Goal: Transaction & Acquisition: Purchase product/service

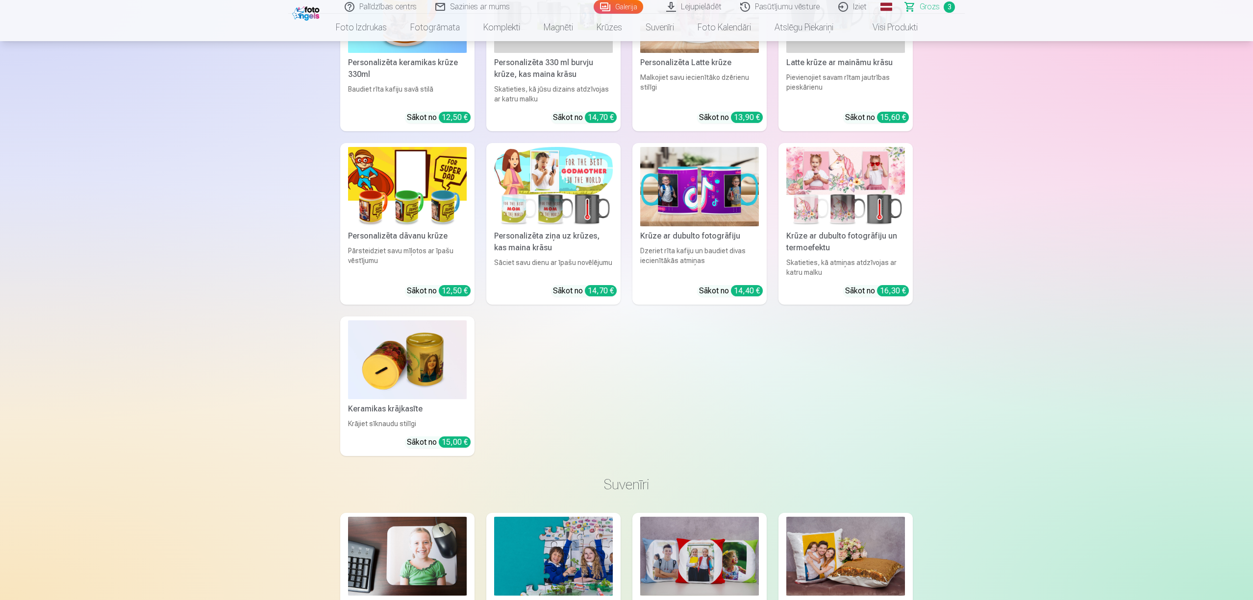
scroll to position [2385, 0]
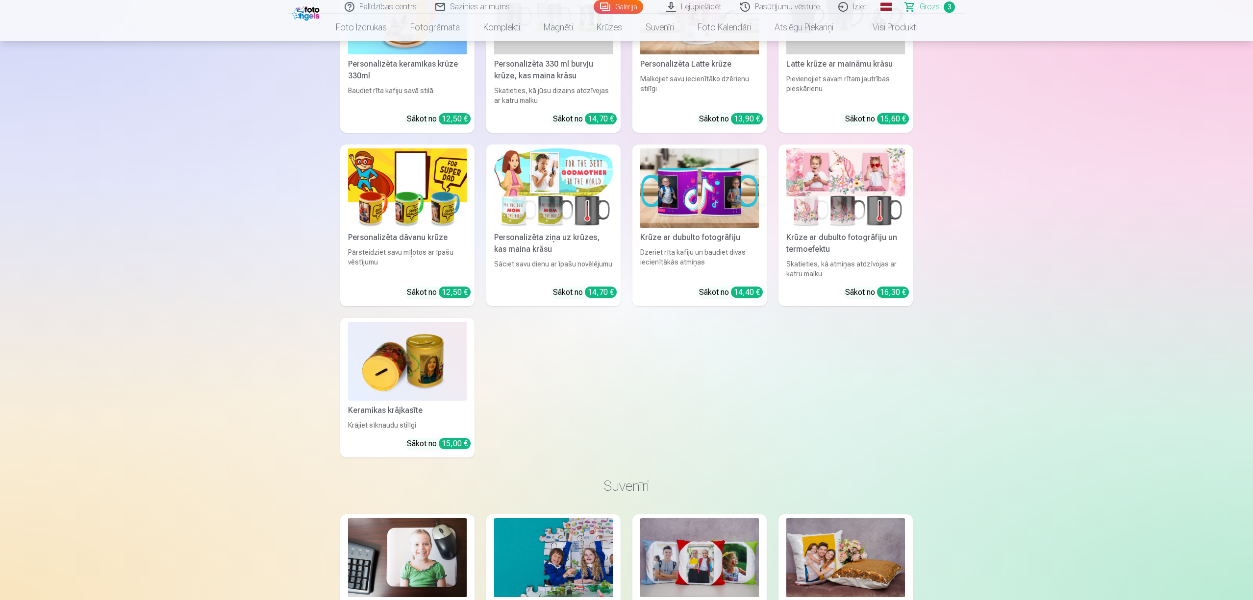
click at [934, 10] on span "Grozs" at bounding box center [929, 7] width 20 height 12
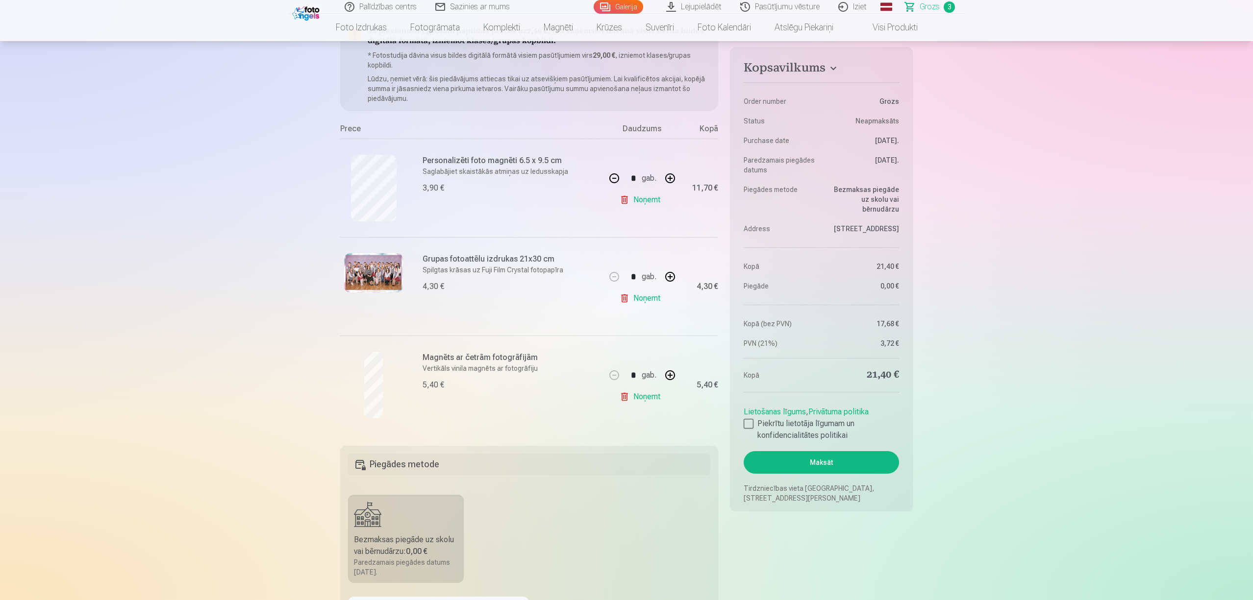
scroll to position [0, 0]
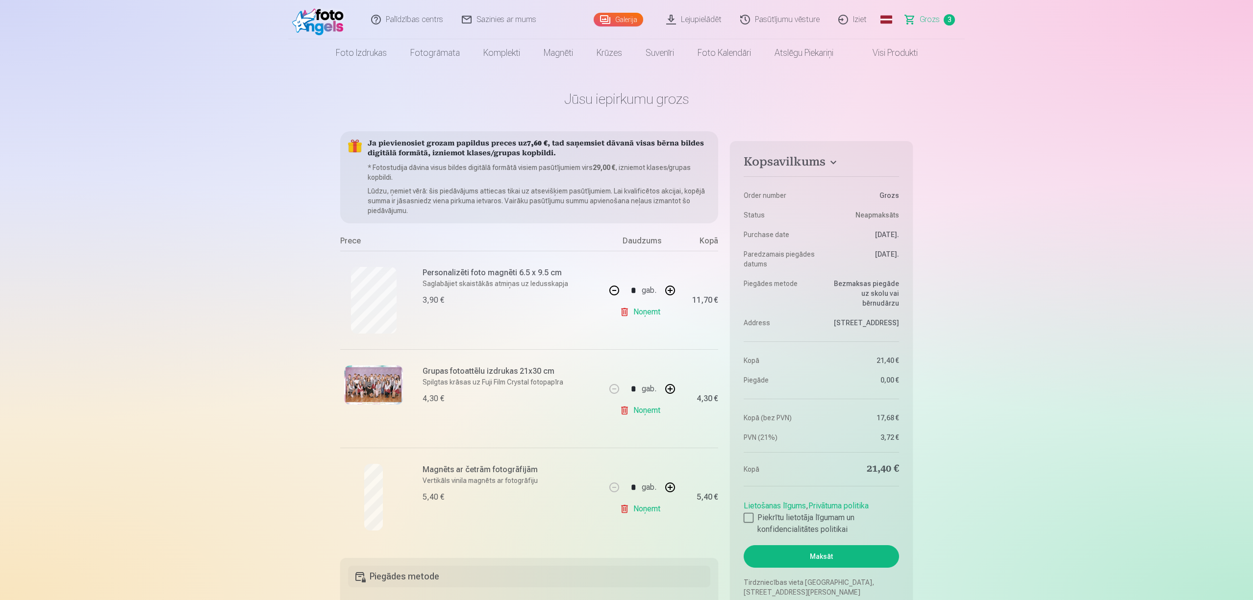
click at [857, 563] on button "Maksāt" at bounding box center [821, 557] width 155 height 23
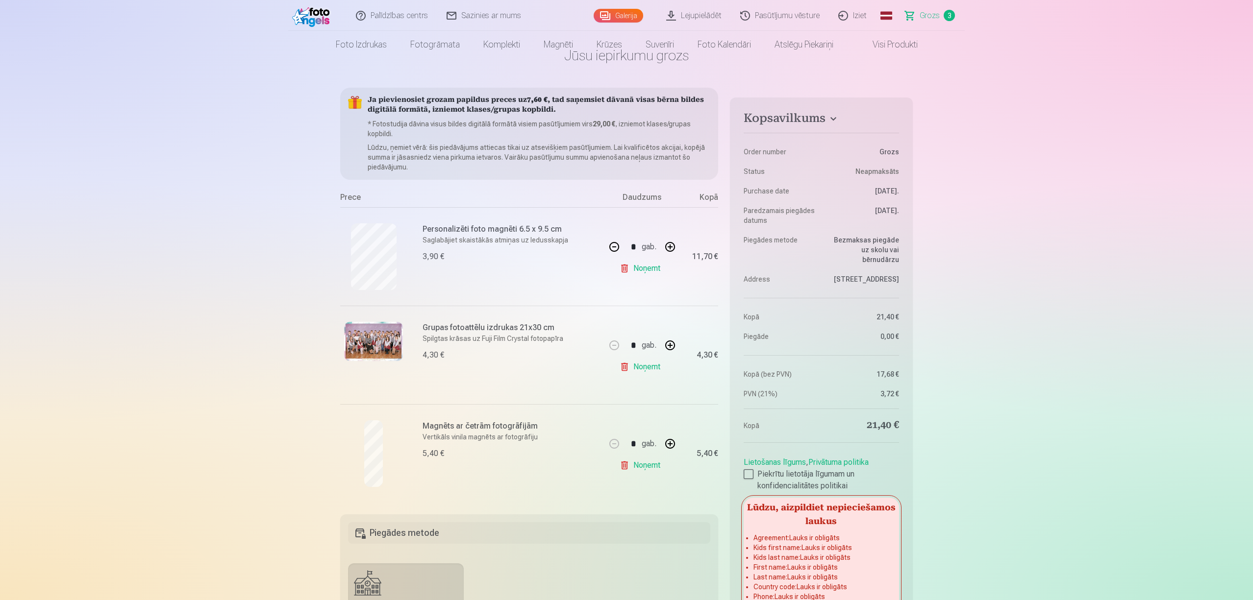
scroll to position [130, 0]
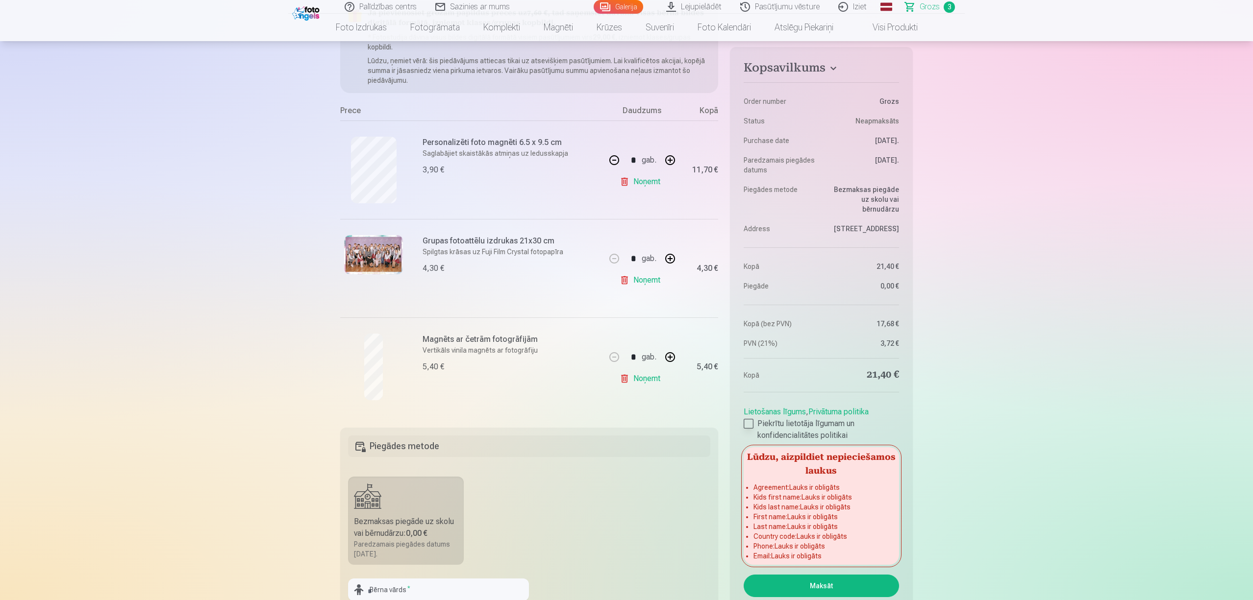
click at [749, 426] on div at bounding box center [749, 424] width 10 height 10
click at [817, 584] on button "Maksāt" at bounding box center [821, 576] width 155 height 23
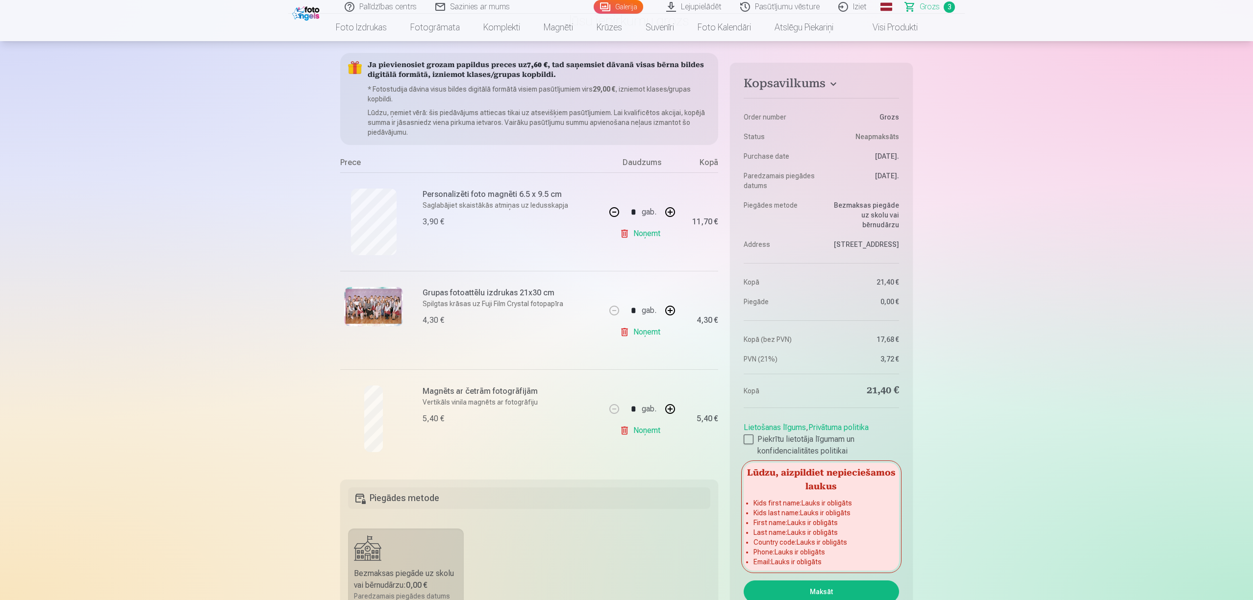
scroll to position [0, 0]
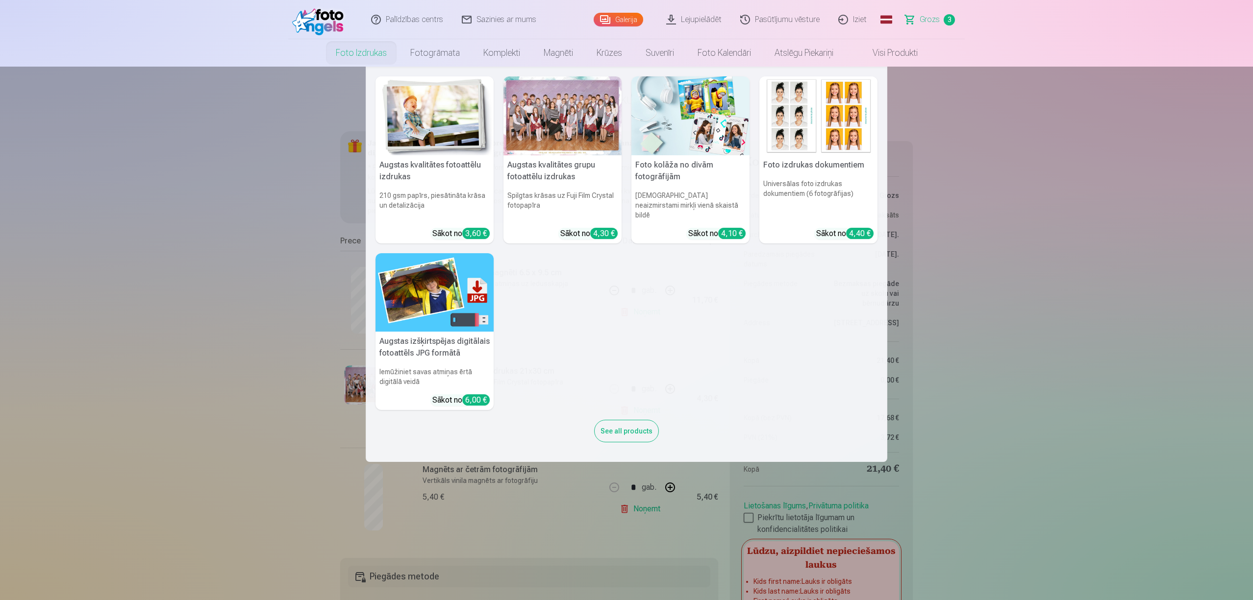
click at [369, 49] on link "Foto izdrukas" at bounding box center [361, 52] width 75 height 27
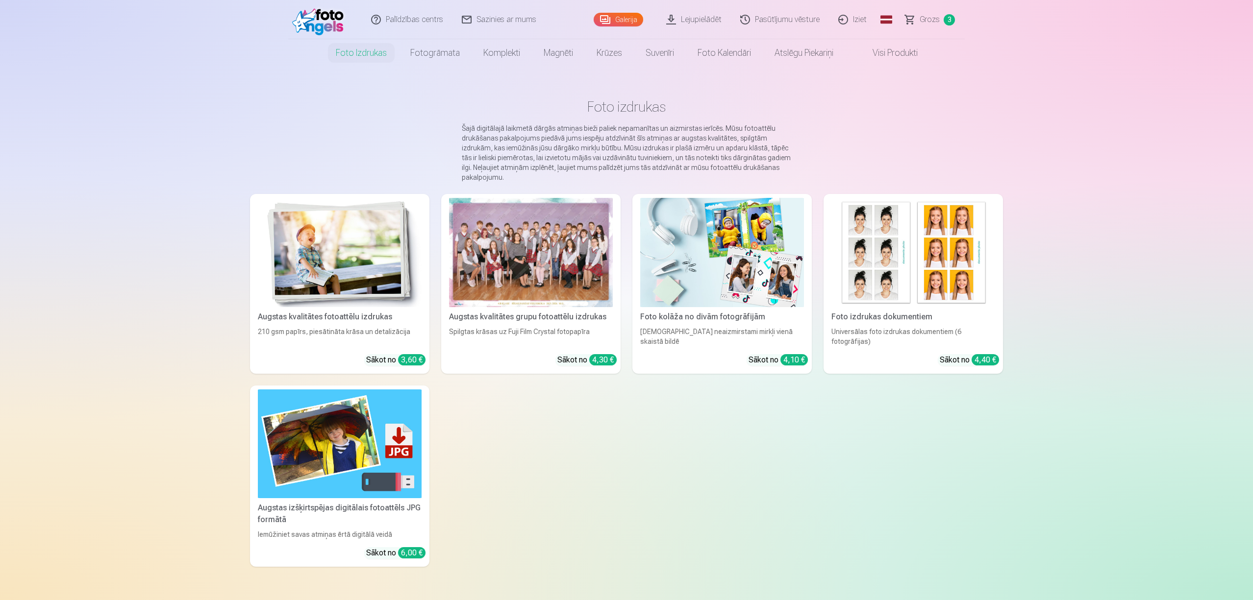
click at [936, 15] on span "Grozs" at bounding box center [929, 20] width 20 height 12
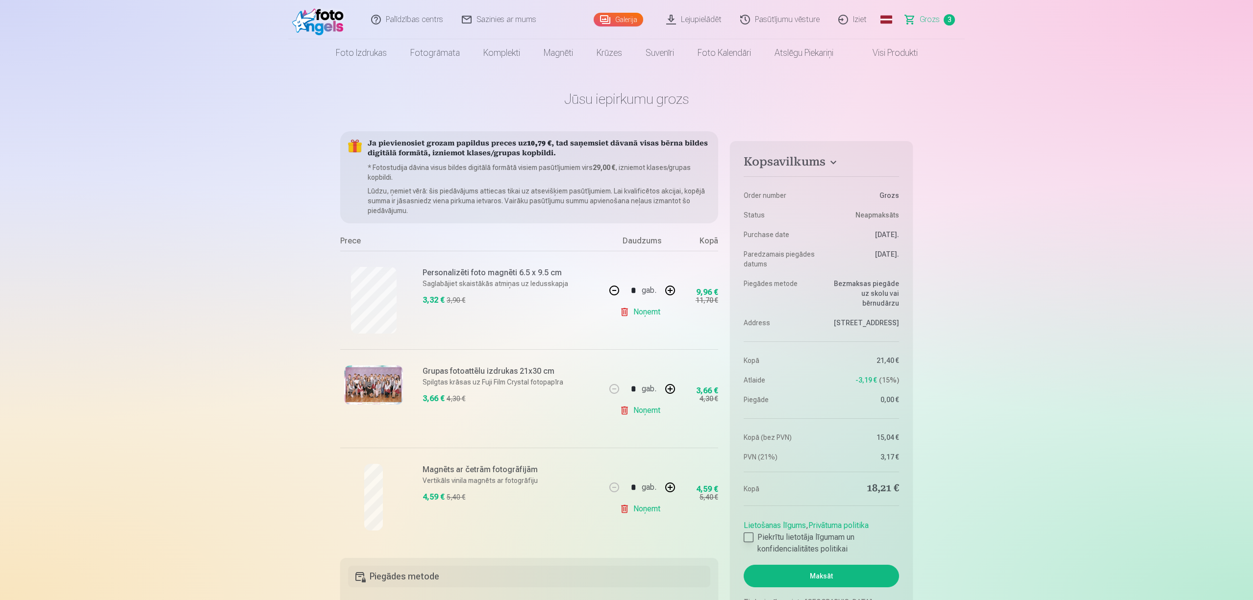
click at [748, 535] on div at bounding box center [749, 538] width 10 height 10
click at [823, 577] on button "Maksāt" at bounding box center [821, 576] width 155 height 23
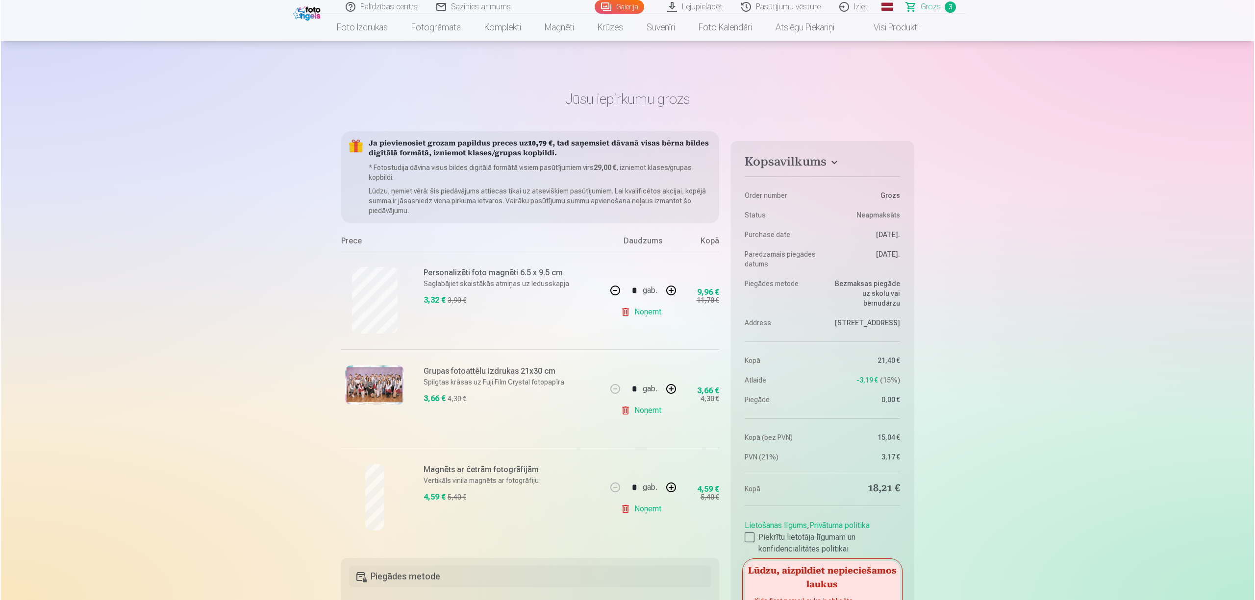
scroll to position [601, 0]
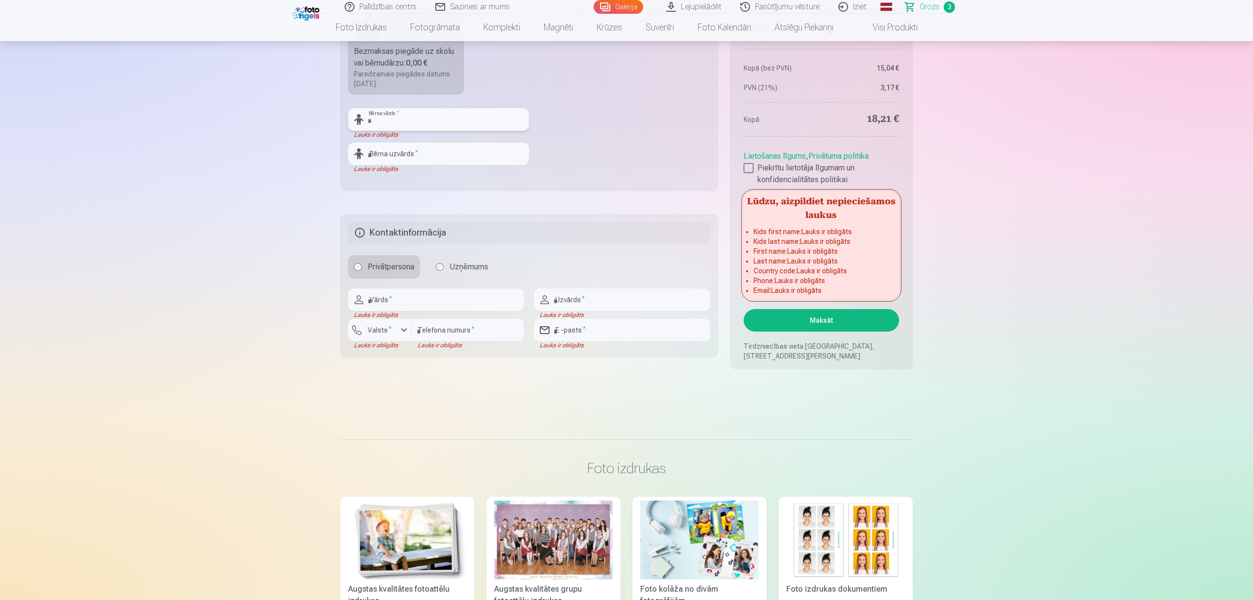
click at [412, 116] on input "text" at bounding box center [438, 119] width 181 height 23
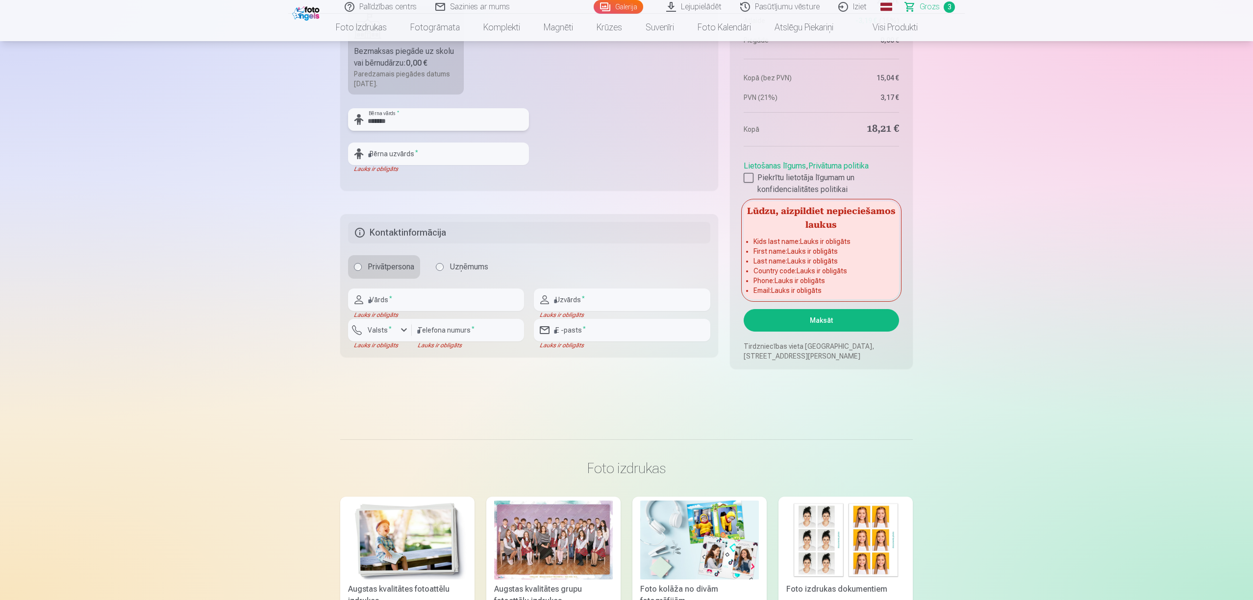
type input "******"
click at [412, 176] on fieldset "Piegādes metode Bezmaksas piegāde uz skolu vai bērnudārzu : 0,00 € Paredzamais …" at bounding box center [529, 73] width 378 height 233
click at [417, 151] on input "text" at bounding box center [438, 154] width 181 height 23
type input "*"
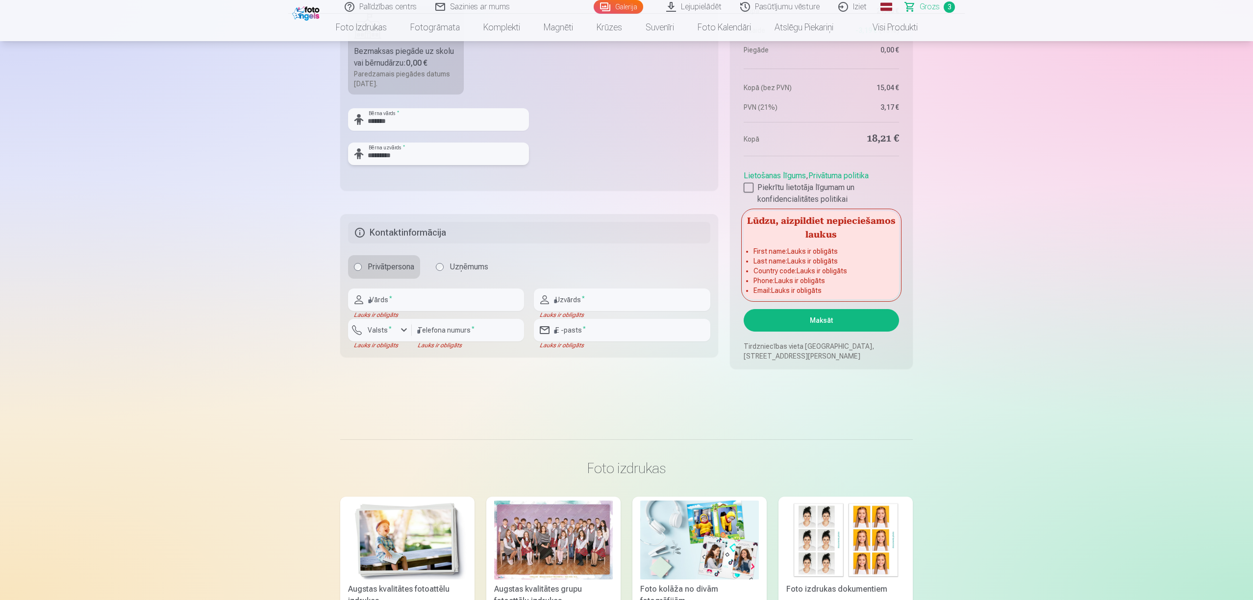
type input "*********"
click at [401, 300] on input "text" at bounding box center [436, 300] width 176 height 23
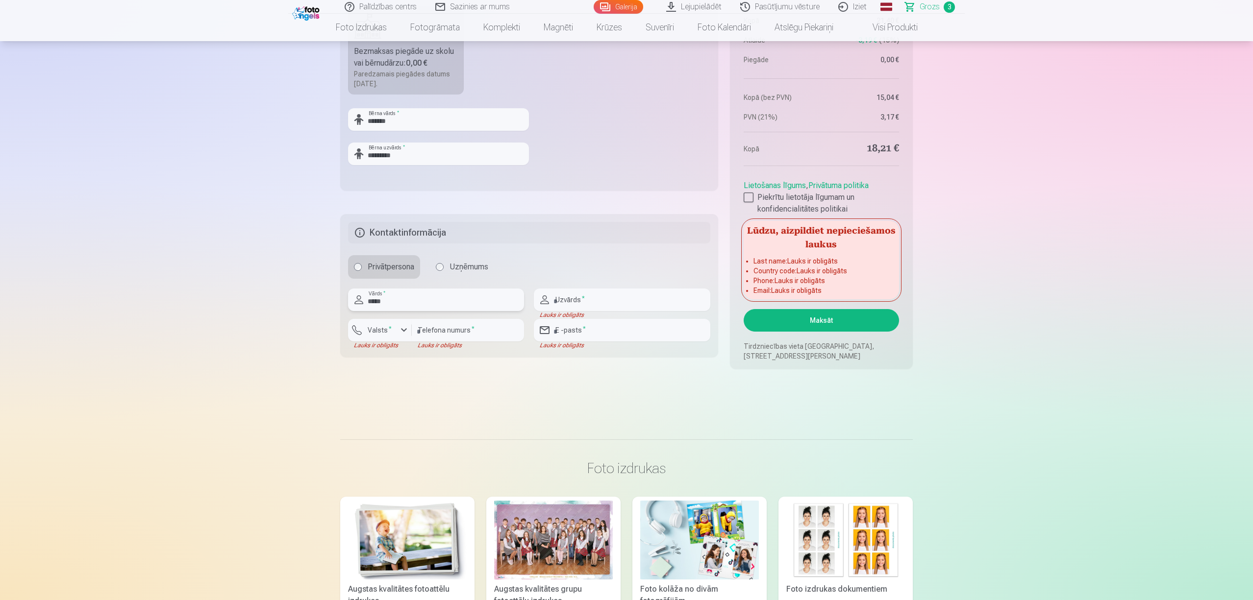
type input "*****"
click at [601, 316] on div "Lauks ir obligāts" at bounding box center [622, 315] width 176 height 8
click at [599, 300] on input "text" at bounding box center [622, 300] width 176 height 23
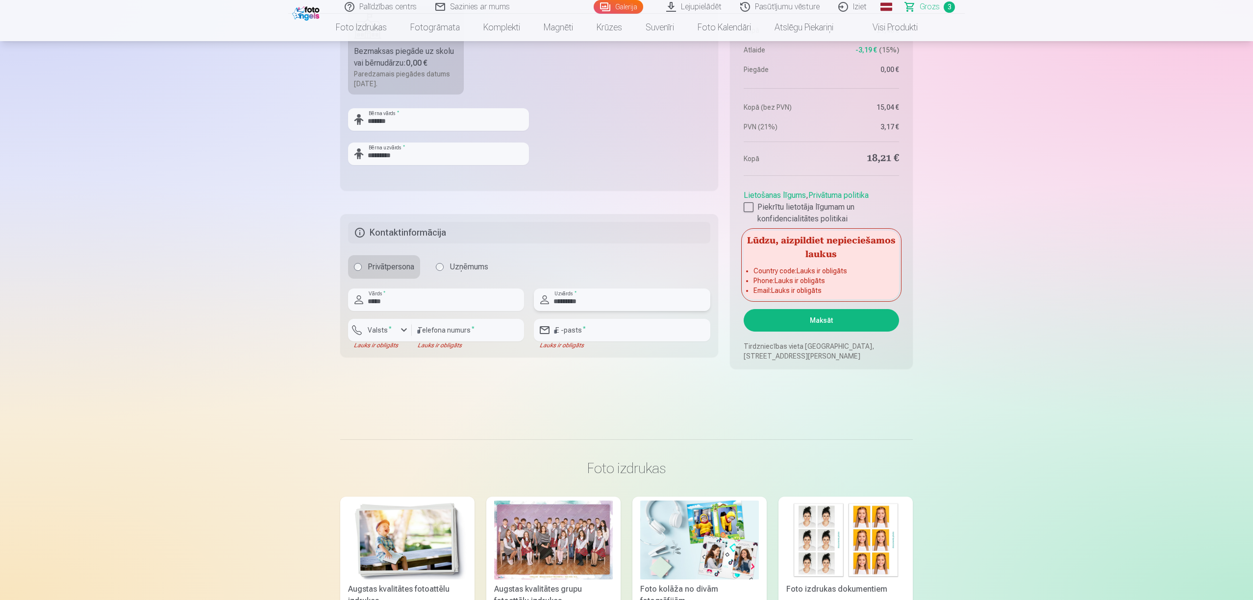
type input "*********"
click at [439, 326] on input "number" at bounding box center [468, 330] width 112 height 23
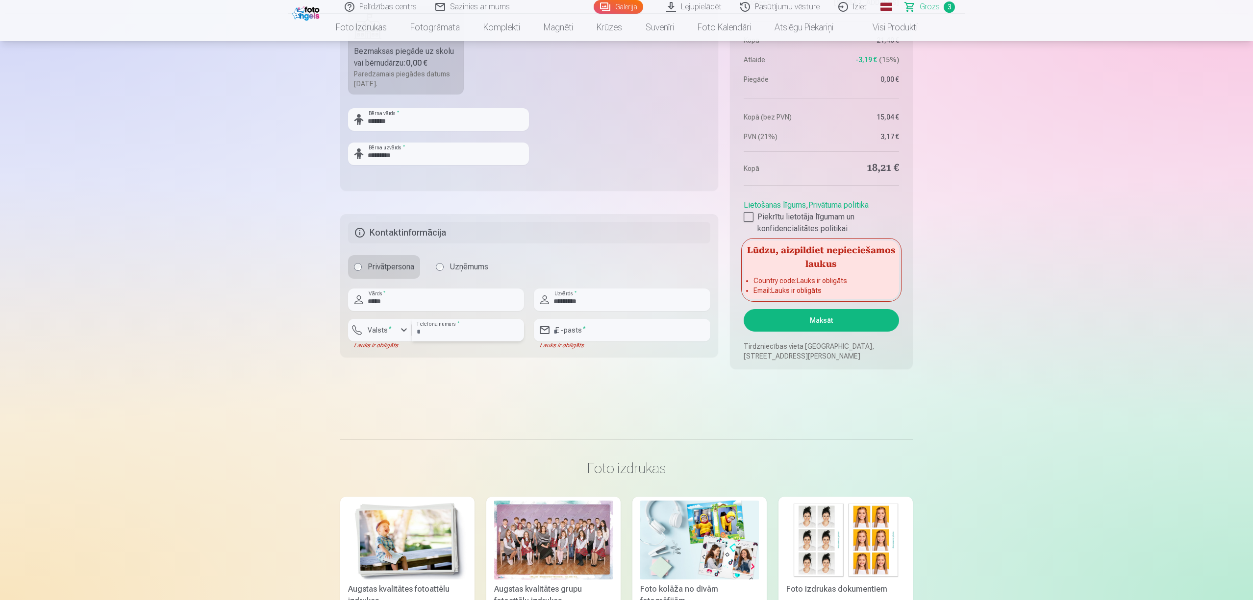
type input "********"
click at [404, 330] on div "button" at bounding box center [404, 330] width 12 height 12
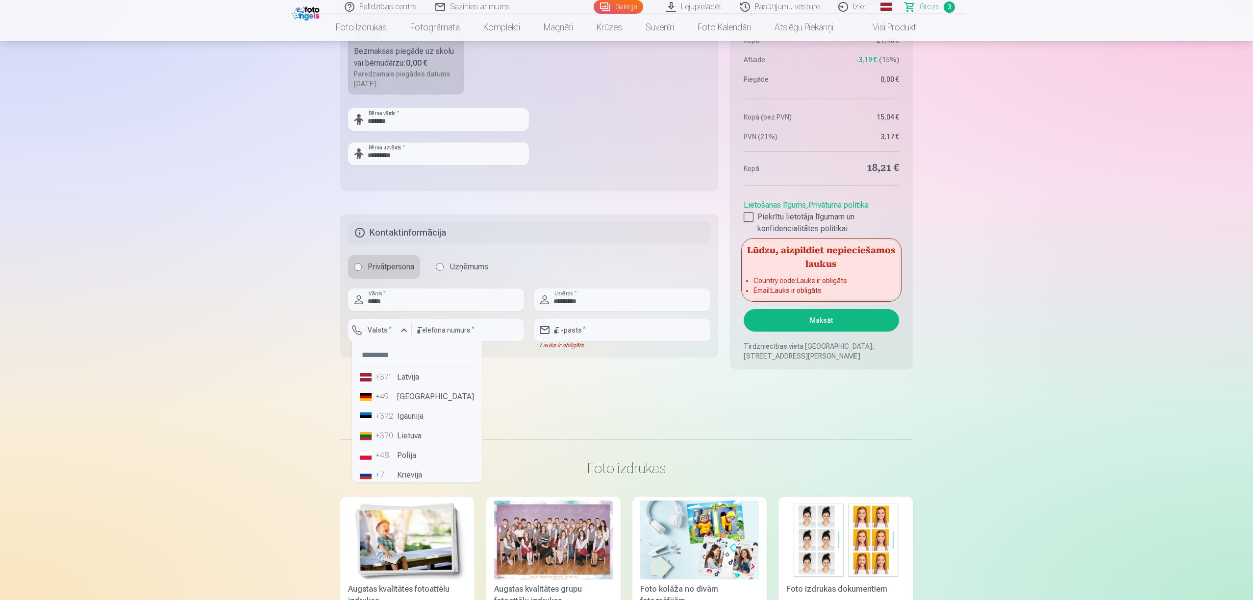
click at [396, 372] on li "+371 Latvija" at bounding box center [417, 378] width 122 height 20
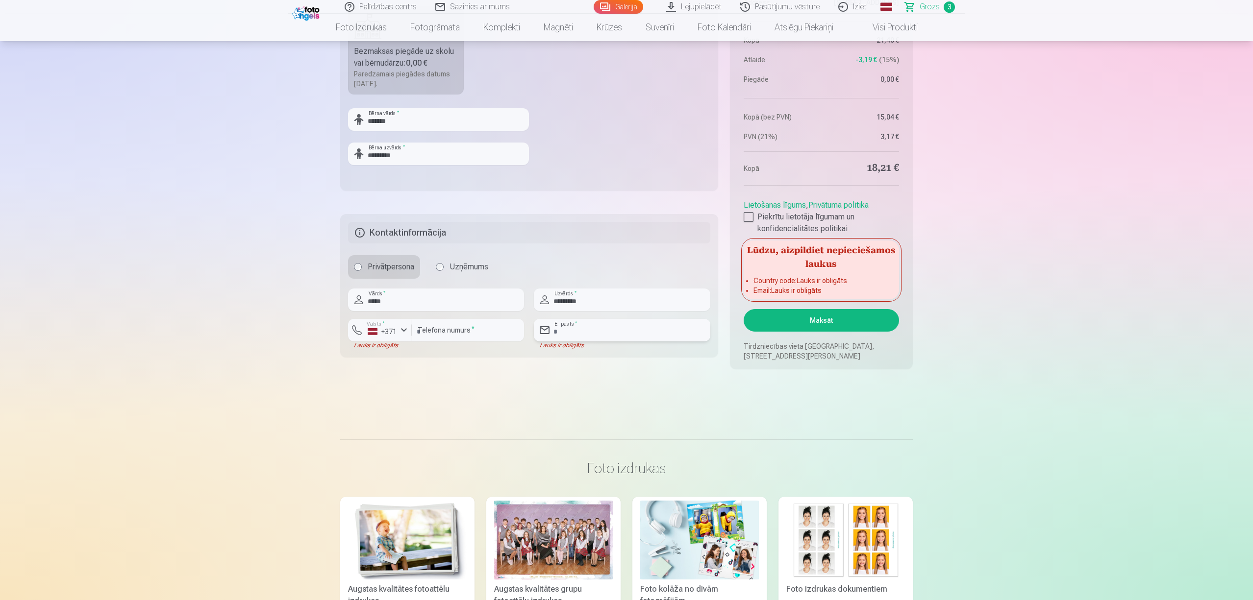
click at [563, 328] on input "email" at bounding box center [622, 330] width 176 height 23
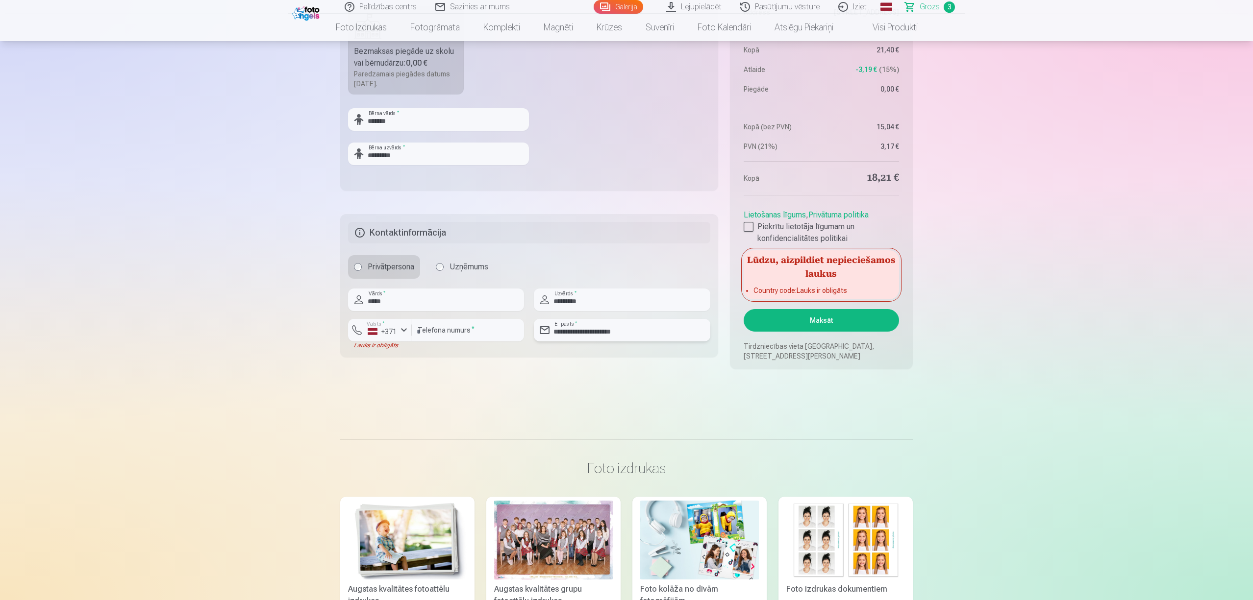
type input "**********"
click at [838, 316] on button "Maksāt" at bounding box center [821, 320] width 155 height 23
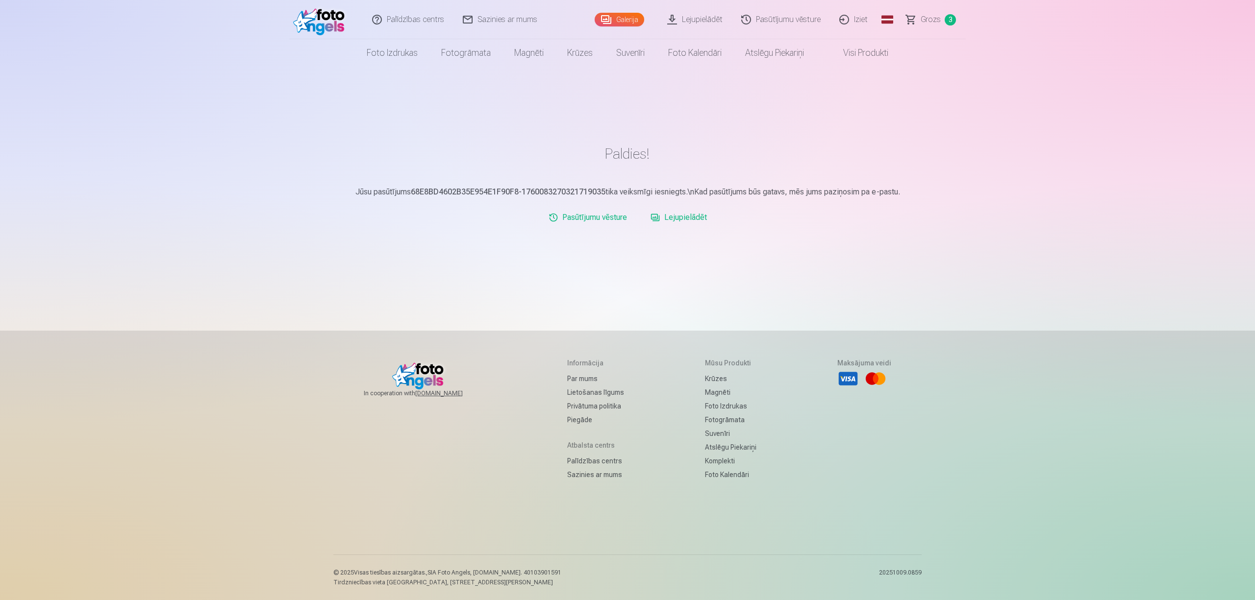
click at [923, 22] on span "Grozs" at bounding box center [930, 20] width 20 height 12
